Goal: Task Accomplishment & Management: Use online tool/utility

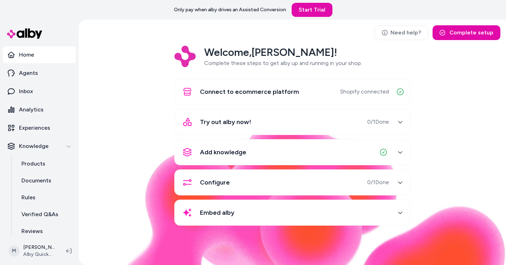
click at [132, 66] on div "Welcome, [PERSON_NAME] ! Complete these steps to get alby up and running in you…" at bounding box center [292, 141] width 416 height 190
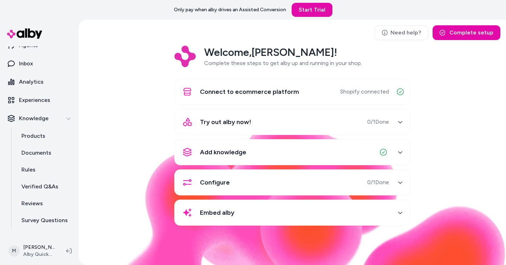
scroll to position [39, 0]
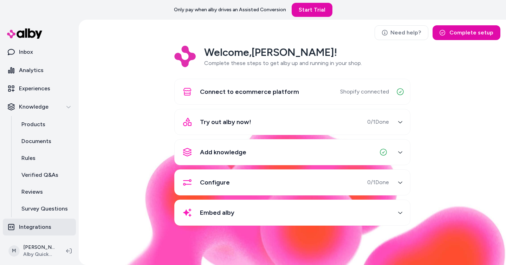
click at [39, 223] on p "Integrations" at bounding box center [35, 227] width 32 height 8
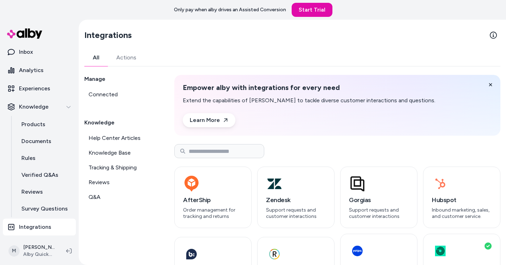
click at [134, 220] on div "Manage Connected Knowledge Help Center Articles Knowledge Base Tracking & Shipp…" at bounding box center [120, 225] width 73 height 300
click at [177, 198] on div "AfterShip Order management for tracking and returns" at bounding box center [212, 198] width 77 height 62
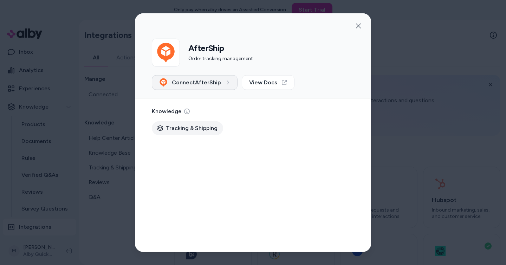
click at [218, 84] on span "Connect AfterShip" at bounding box center [196, 82] width 49 height 8
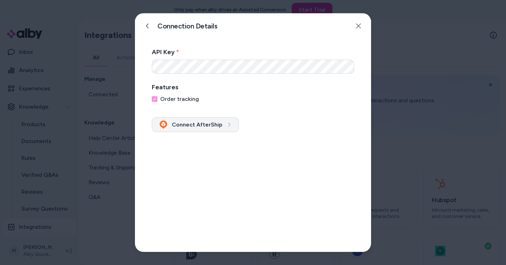
click at [218, 121] on button "Connect AfterShip" at bounding box center [195, 124] width 87 height 15
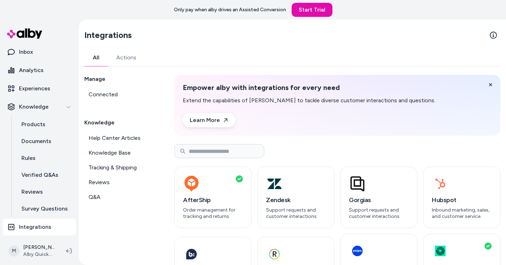
click at [248, 98] on p "Extend the capabilities of alby to tackle diverse customer interactions and que…" at bounding box center [309, 100] width 253 height 8
click at [216, 178] on div "button" at bounding box center [213, 183] width 60 height 17
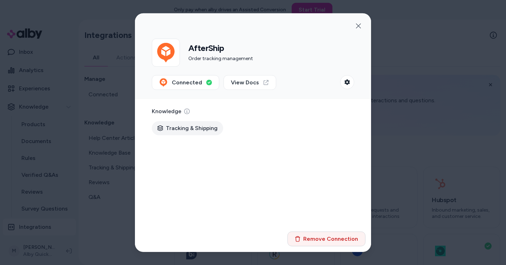
click at [321, 239] on button "Remove Connection" at bounding box center [327, 238] width 78 height 15
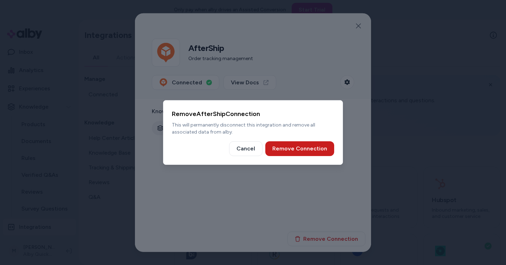
click at [315, 151] on button "Remove Connection" at bounding box center [299, 148] width 69 height 15
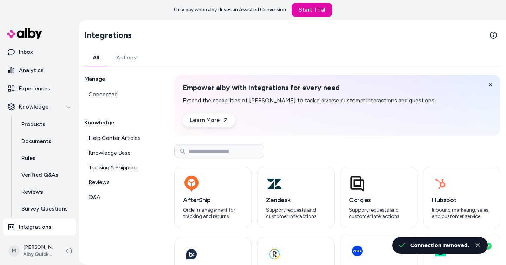
click at [135, 224] on div "Manage Connected Knowledge Help Center Articles Knowledge Base Tracking & Shipp…" at bounding box center [120, 225] width 73 height 300
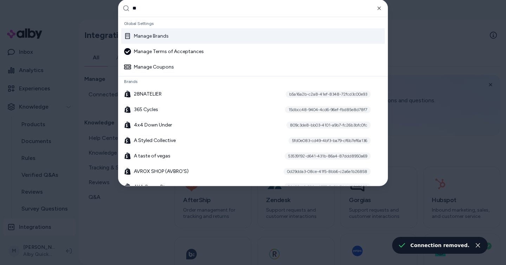
type input "***"
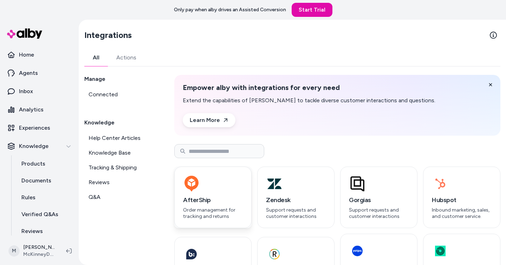
click at [179, 204] on div "AfterShip Order management for tracking and returns" at bounding box center [212, 198] width 77 height 62
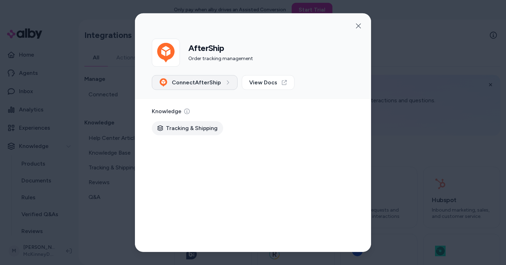
click at [221, 86] on button "Connect AfterShip" at bounding box center [195, 82] width 86 height 15
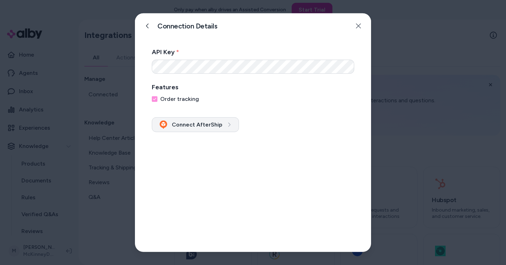
click at [235, 127] on button "Connect AfterShip" at bounding box center [195, 124] width 87 height 15
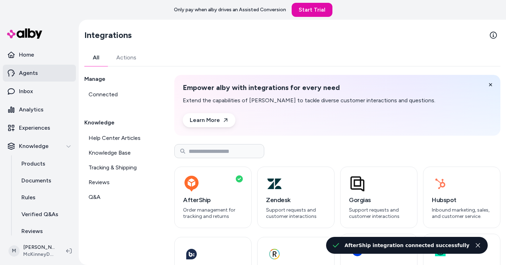
click at [41, 75] on link "Agents" at bounding box center [39, 73] width 73 height 17
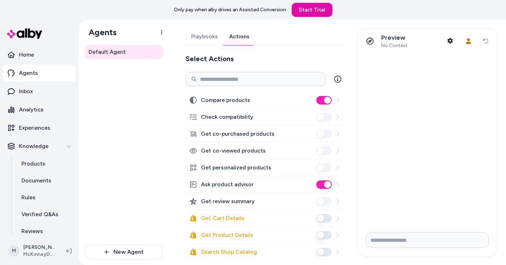
click at [236, 38] on link "Actions" at bounding box center [240, 36] width 32 height 17
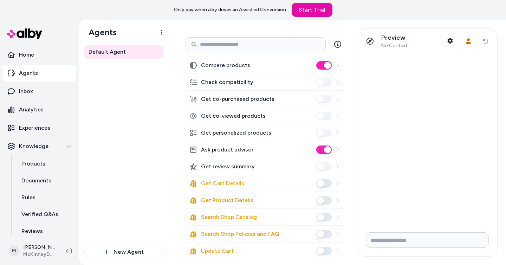
scroll to position [26, 0]
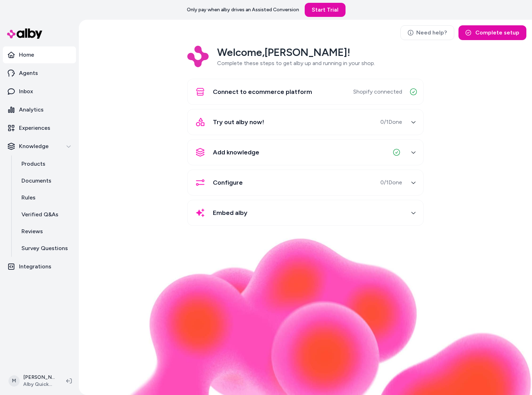
click at [159, 107] on div "Welcome, [PERSON_NAME] ! Complete these steps to get alby up and running in you…" at bounding box center [305, 141] width 442 height 190
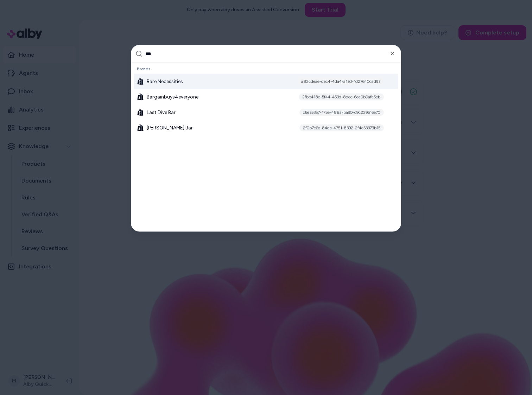
type input "****"
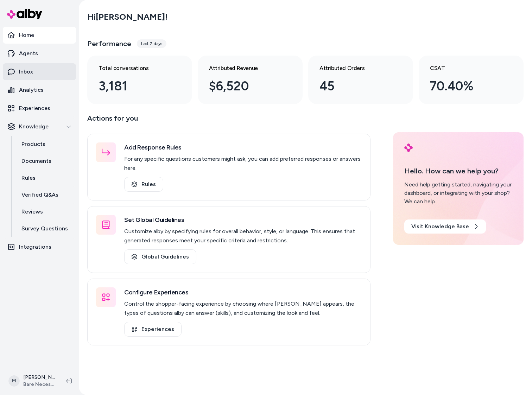
click at [40, 69] on link "Inbox" at bounding box center [39, 71] width 73 height 17
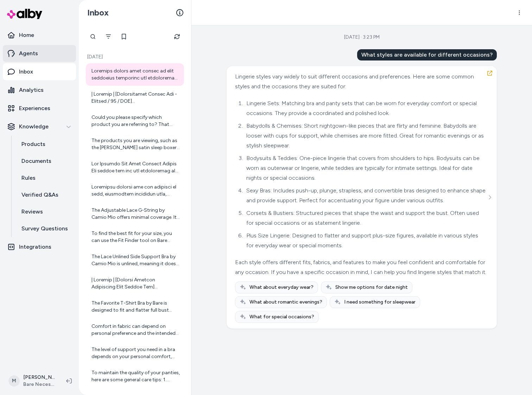
click at [41, 56] on link "Agents" at bounding box center [39, 53] width 73 height 17
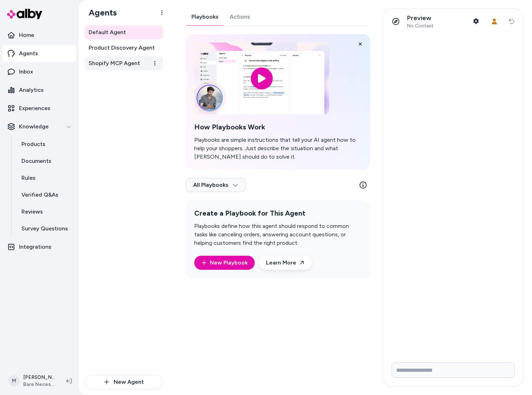
drag, startPoint x: 120, startPoint y: 63, endPoint x: 121, endPoint y: 58, distance: 4.9
click at [120, 62] on span "Shopify MCP Agent" at bounding box center [114, 63] width 51 height 8
click at [122, 58] on link "Shopify MCP Agent" at bounding box center [123, 63] width 79 height 14
click at [362, 186] on icon at bounding box center [362, 184] width 7 height 7
click at [129, 134] on div "Default Agent Product Discovery Agent Shopify MCP Agent" at bounding box center [123, 199] width 79 height 349
